Goal: Transaction & Acquisition: Book appointment/travel/reservation

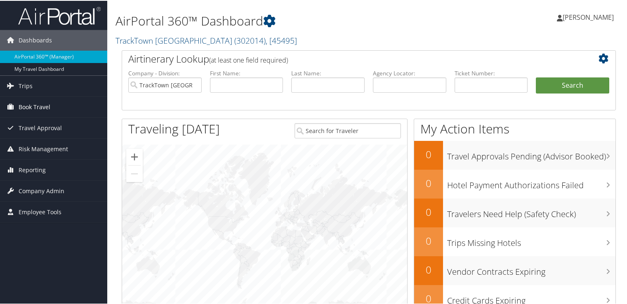
click at [29, 112] on span "Book Travel" at bounding box center [35, 106] width 32 height 21
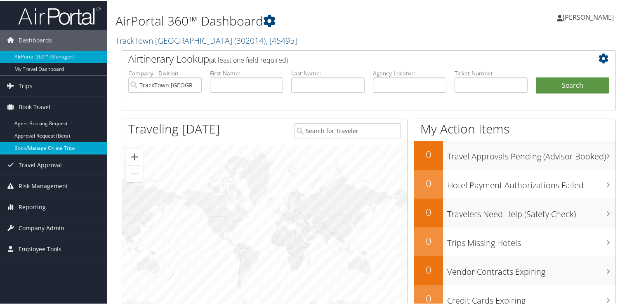
click at [55, 144] on link "Book/Manage Online Trips" at bounding box center [53, 148] width 107 height 12
